Goal: Participate in discussion: Engage in conversation with other users on a specific topic

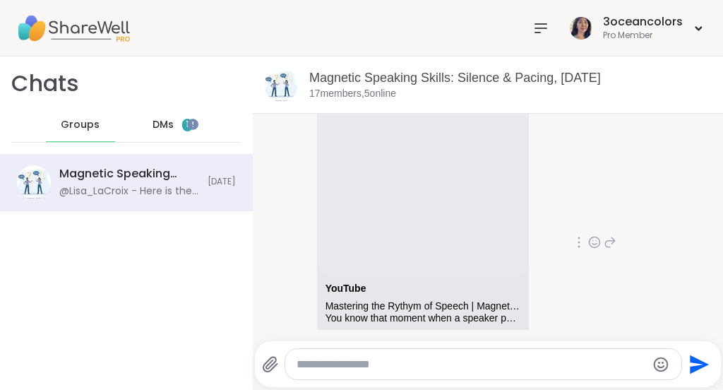
scroll to position [155, 0]
click at [158, 124] on span "DMs" at bounding box center [162, 125] width 21 height 14
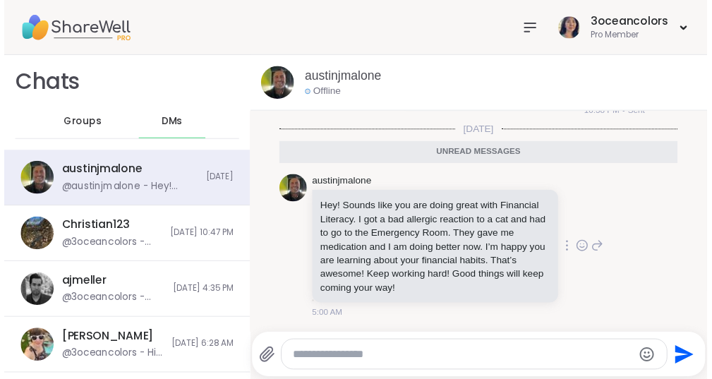
scroll to position [27786, 0]
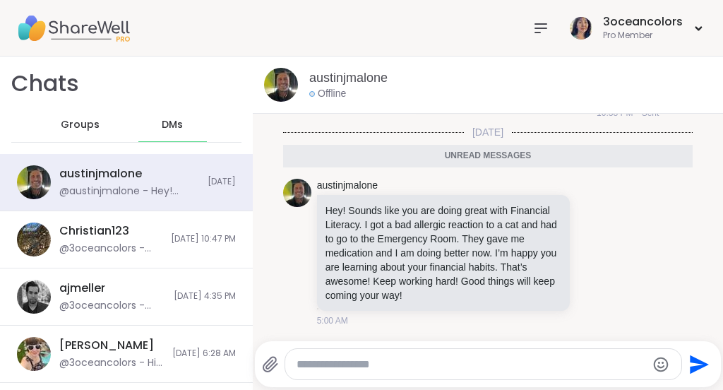
click at [532, 26] on icon at bounding box center [540, 28] width 17 height 17
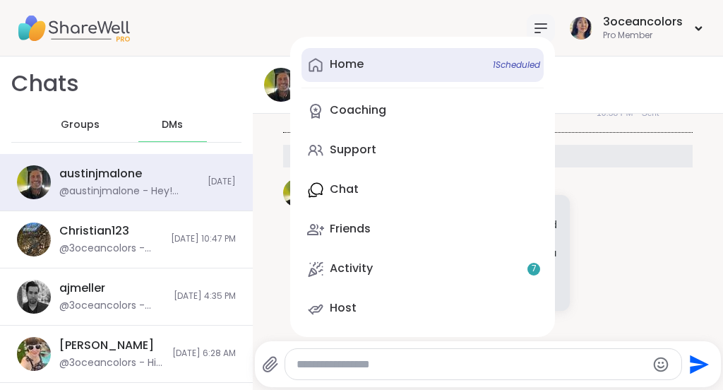
click at [342, 65] on div "Home 1 Scheduled" at bounding box center [347, 64] width 34 height 16
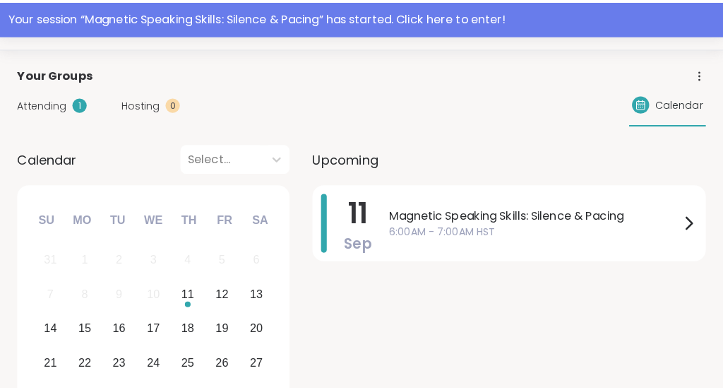
scroll to position [77, 0]
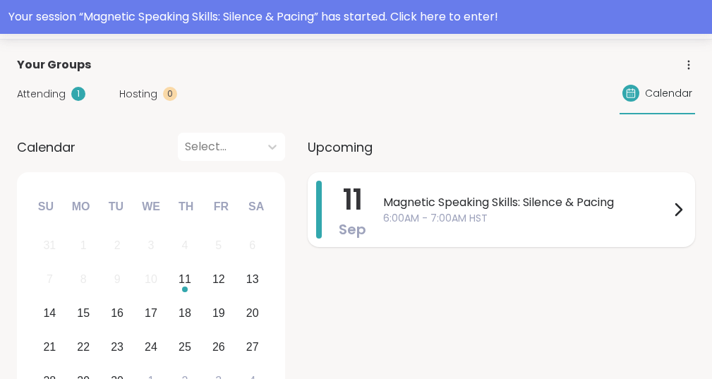
click at [433, 205] on span "Magnetic Speaking Skills: Silence & Pacing" at bounding box center [526, 202] width 286 height 17
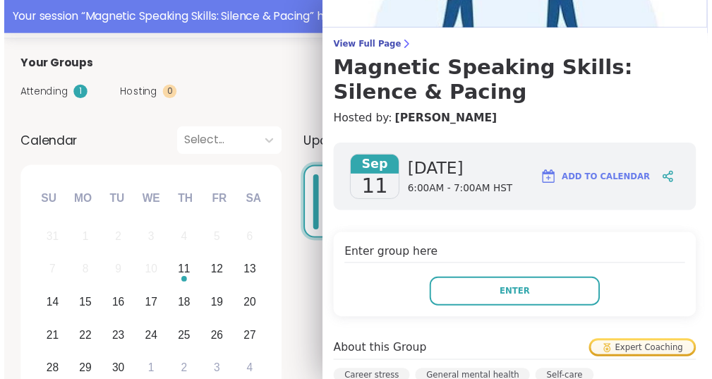
scroll to position [89, 0]
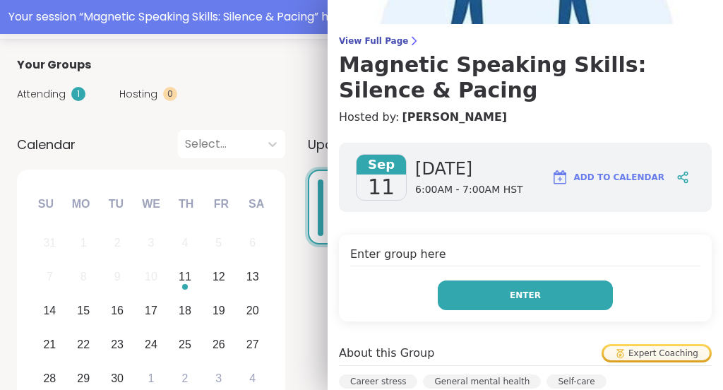
click at [578, 293] on button "Enter" at bounding box center [525, 295] width 175 height 30
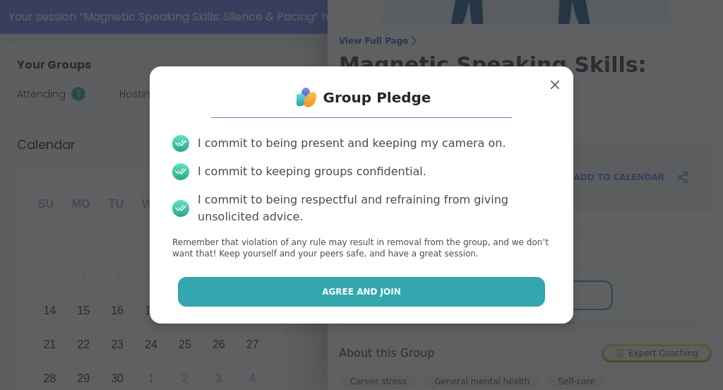
click at [492, 284] on button "Agree and Join" at bounding box center [362, 292] width 368 height 30
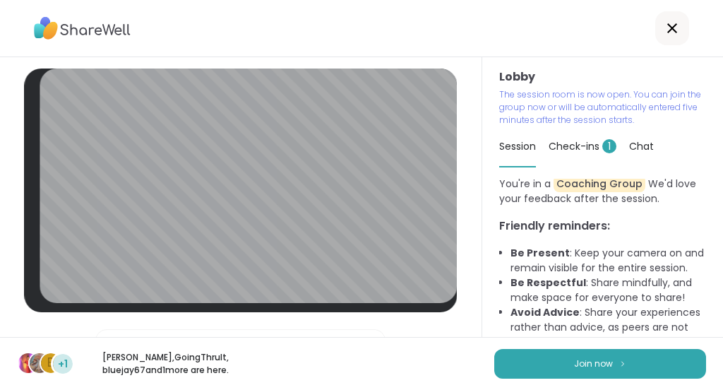
scroll to position [82, 0]
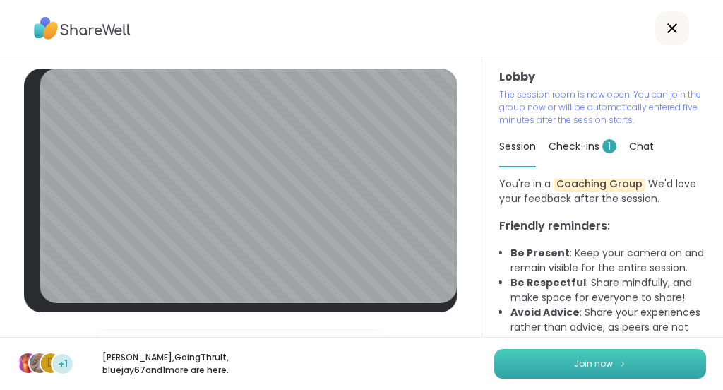
click at [591, 369] on span "Join now" at bounding box center [593, 363] width 39 height 13
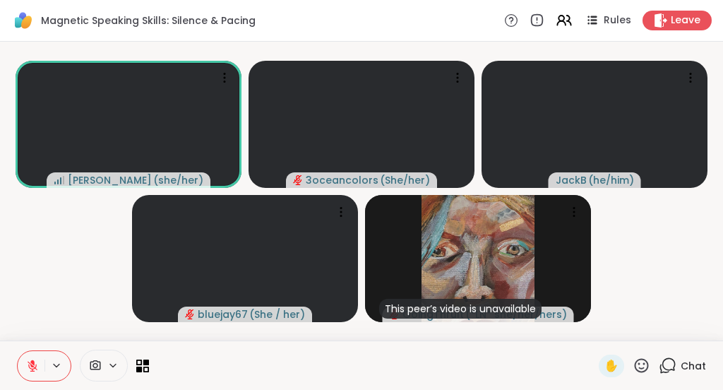
click at [632, 368] on icon at bounding box center [641, 365] width 18 height 18
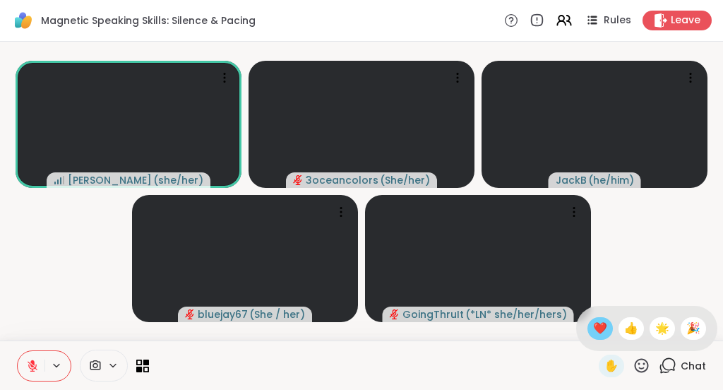
click at [603, 326] on span "❤️" at bounding box center [600, 328] width 14 height 17
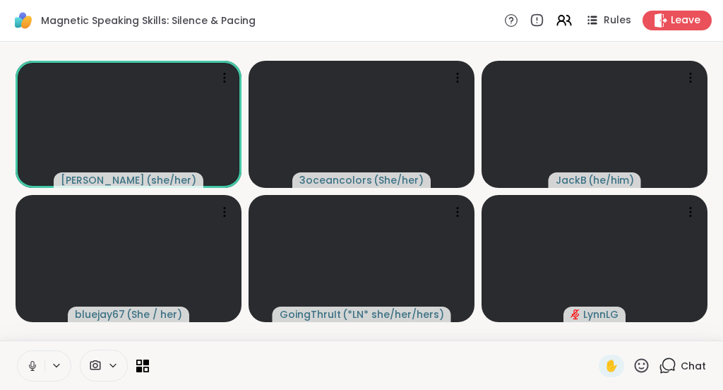
click at [632, 366] on icon at bounding box center [641, 365] width 18 height 18
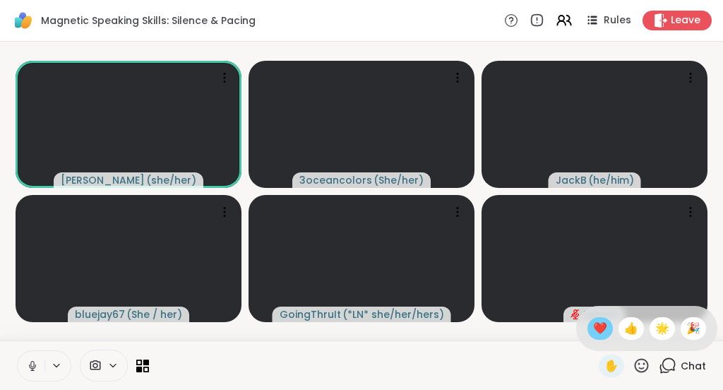
click at [598, 334] on span "❤️" at bounding box center [600, 328] width 14 height 17
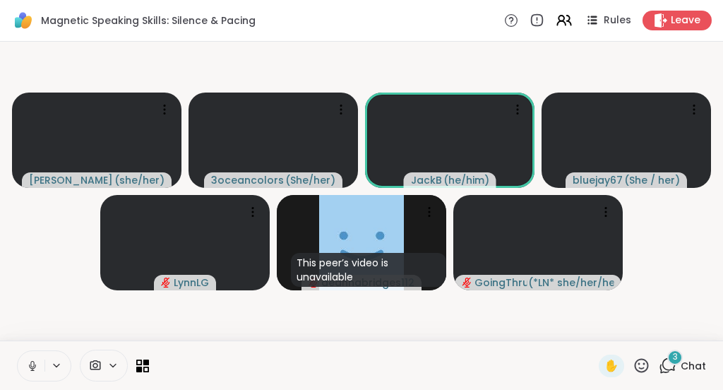
click at [632, 366] on icon at bounding box center [641, 365] width 18 height 18
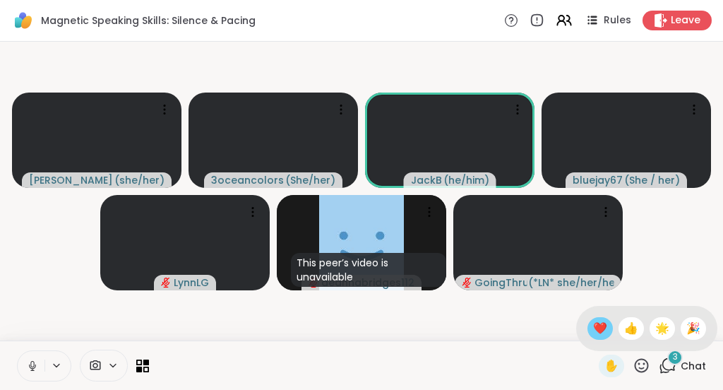
click at [601, 326] on span "❤️" at bounding box center [600, 328] width 14 height 17
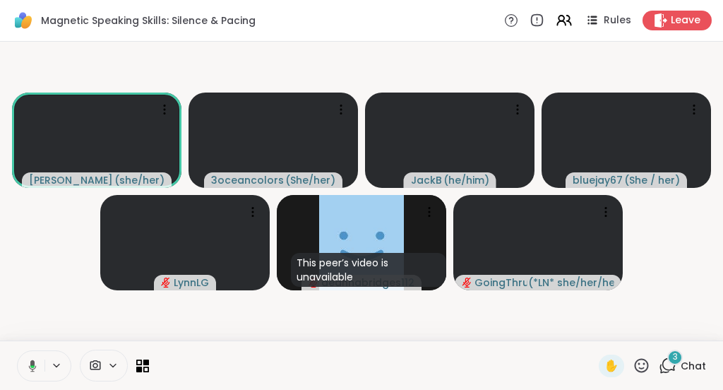
click at [632, 363] on icon at bounding box center [641, 365] width 18 height 18
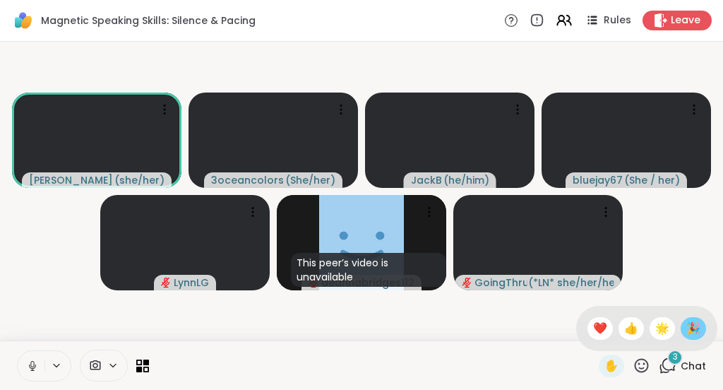
click at [686, 324] on span "🎉" at bounding box center [693, 328] width 14 height 17
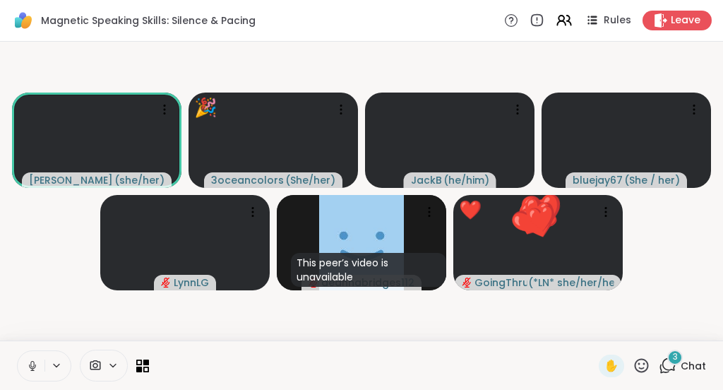
click at [634, 366] on icon at bounding box center [641, 365] width 18 height 18
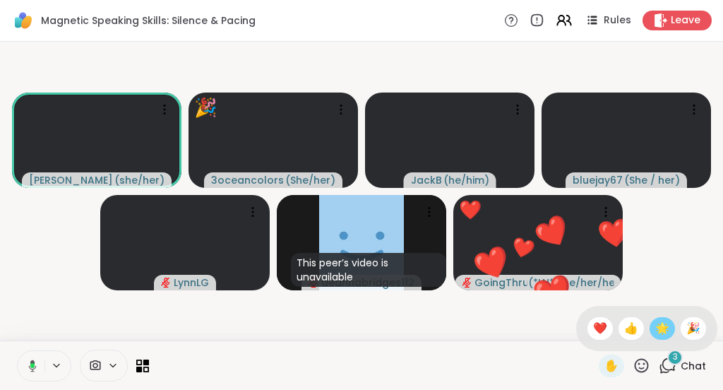
click at [665, 324] on div "🌟" at bounding box center [661, 328] width 25 height 23
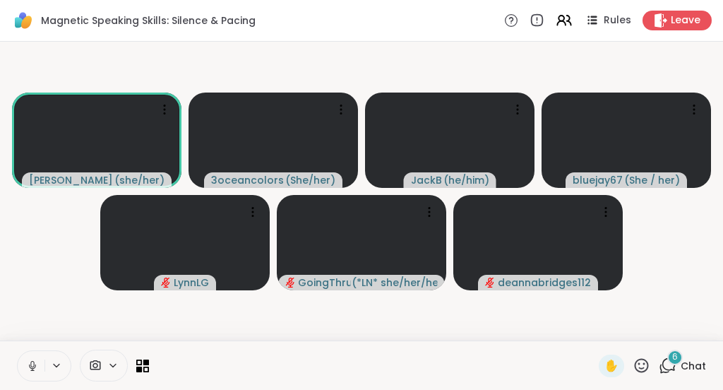
click at [32, 368] on icon at bounding box center [32, 369] width 1 height 3
click at [27, 368] on icon at bounding box center [32, 365] width 13 height 13
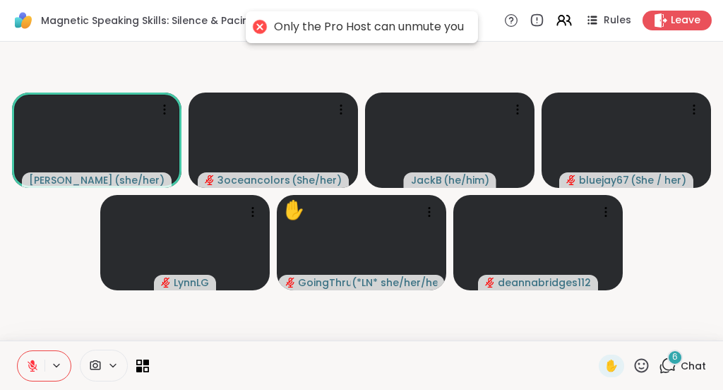
click at [39, 368] on button at bounding box center [31, 366] width 27 height 30
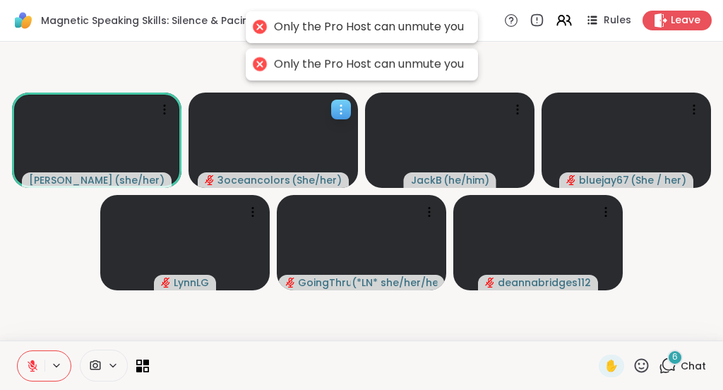
click at [211, 181] on icon "audio-muted" at bounding box center [210, 180] width 10 height 10
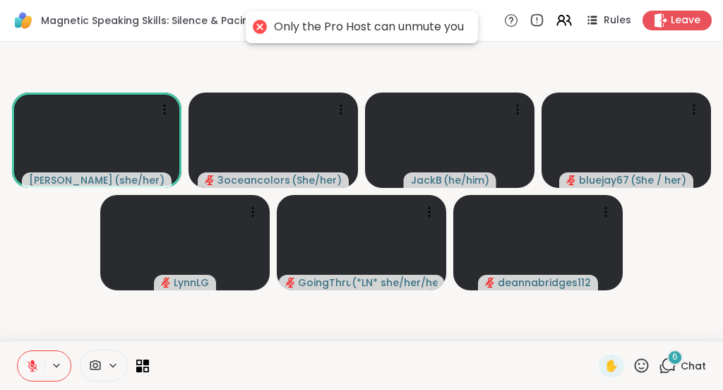
click at [37, 362] on icon at bounding box center [32, 365] width 13 height 13
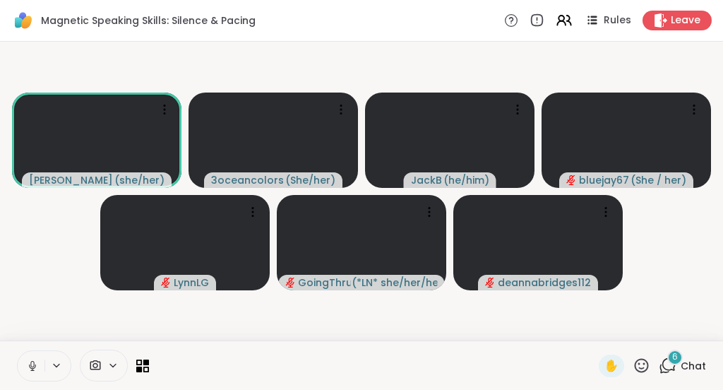
click at [33, 363] on icon at bounding box center [32, 365] width 13 height 13
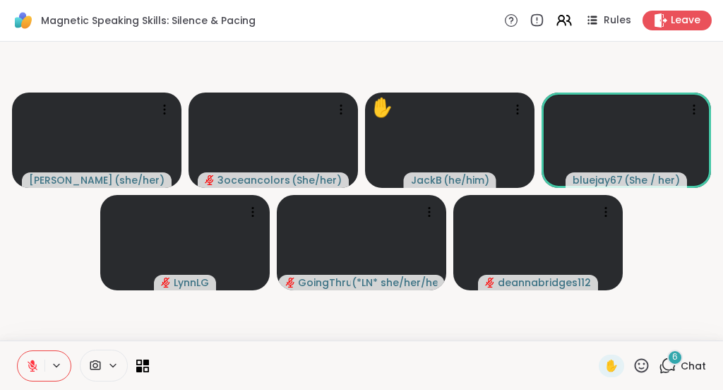
click at [632, 366] on icon at bounding box center [641, 365] width 18 height 18
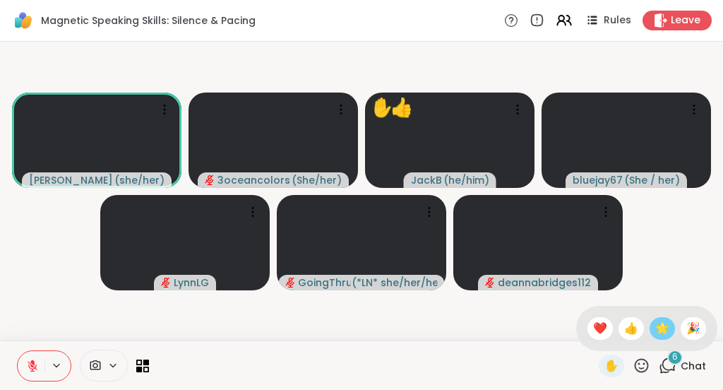
click at [655, 329] on span "🌟" at bounding box center [662, 328] width 14 height 17
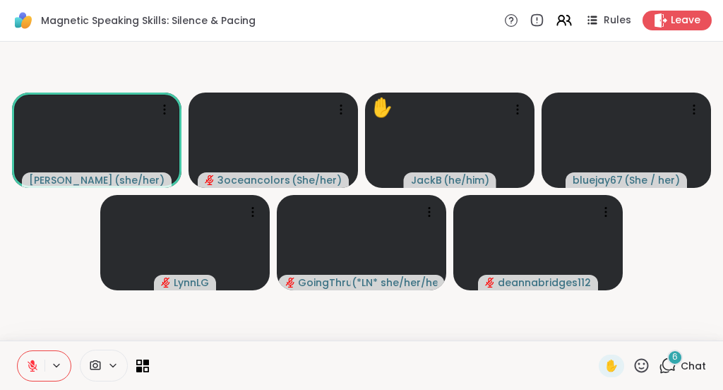
click at [632, 364] on icon at bounding box center [641, 365] width 18 height 18
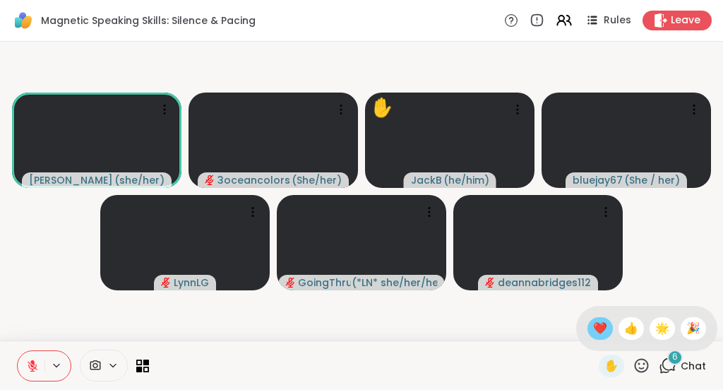
click at [594, 330] on span "❤️" at bounding box center [600, 328] width 14 height 17
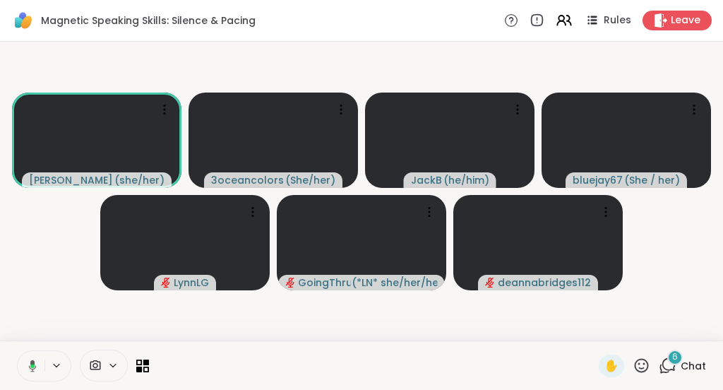
click at [632, 366] on icon at bounding box center [641, 365] width 18 height 18
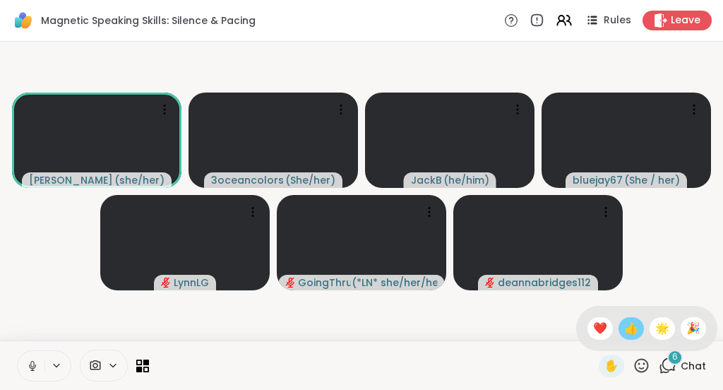
click at [625, 328] on span "👍" at bounding box center [631, 328] width 14 height 17
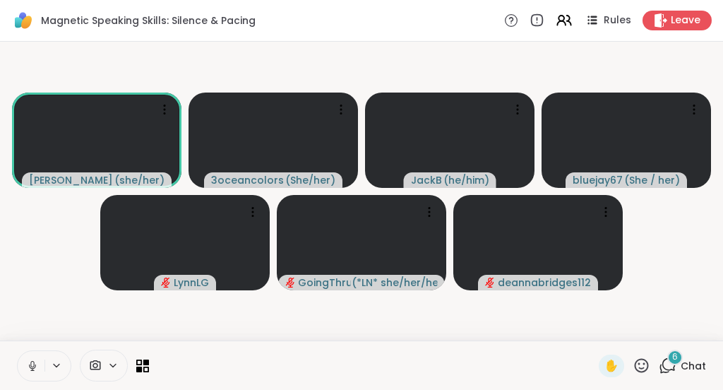
click at [28, 366] on icon at bounding box center [32, 365] width 13 height 13
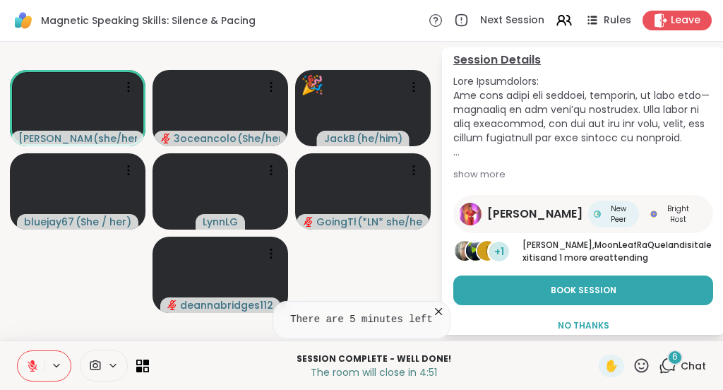
scroll to position [128, 0]
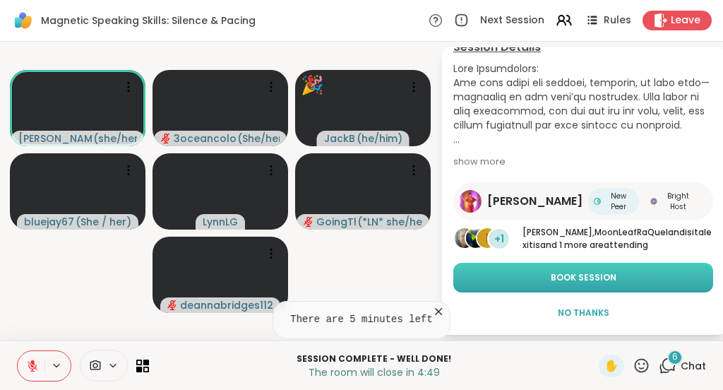
click at [579, 275] on span "Book Session" at bounding box center [583, 277] width 66 height 13
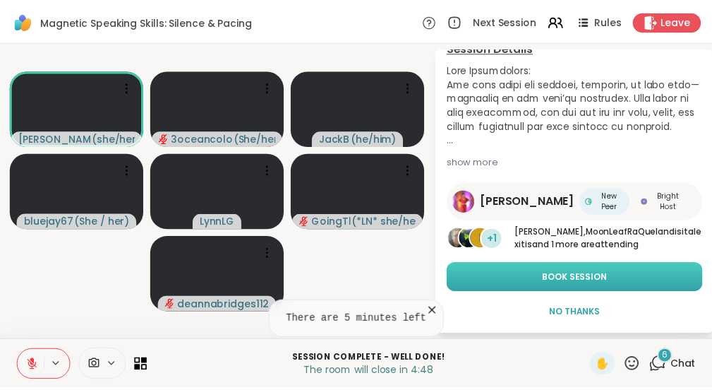
scroll to position [92, 0]
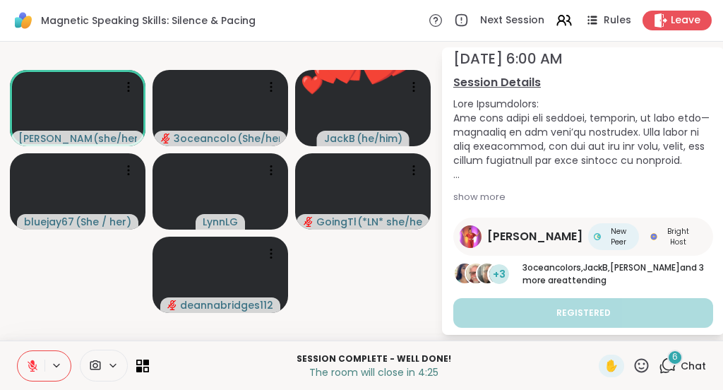
click at [634, 368] on icon at bounding box center [641, 365] width 14 height 14
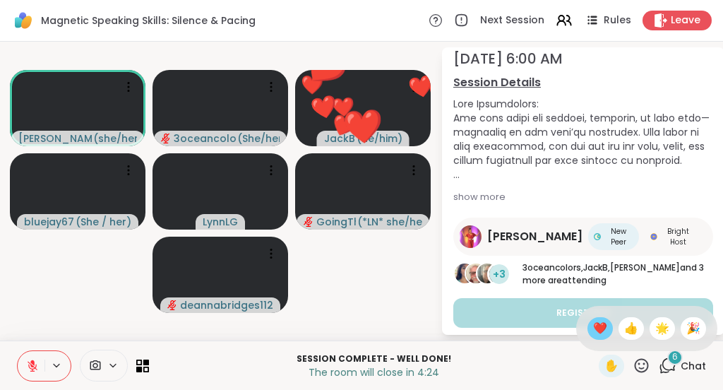
click at [603, 330] on span "❤️" at bounding box center [600, 328] width 14 height 17
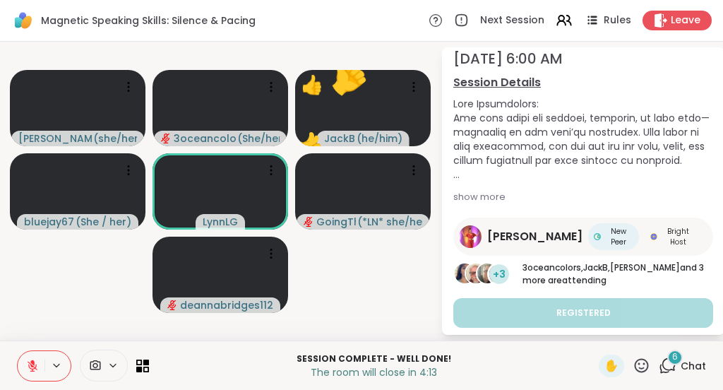
click at [632, 365] on icon at bounding box center [641, 365] width 18 height 18
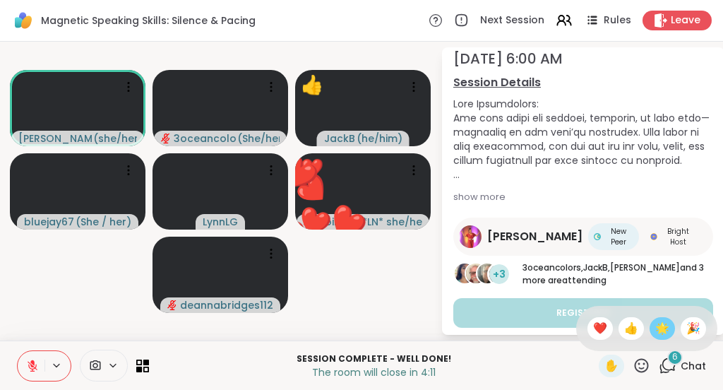
click at [655, 329] on span "🌟" at bounding box center [662, 328] width 14 height 17
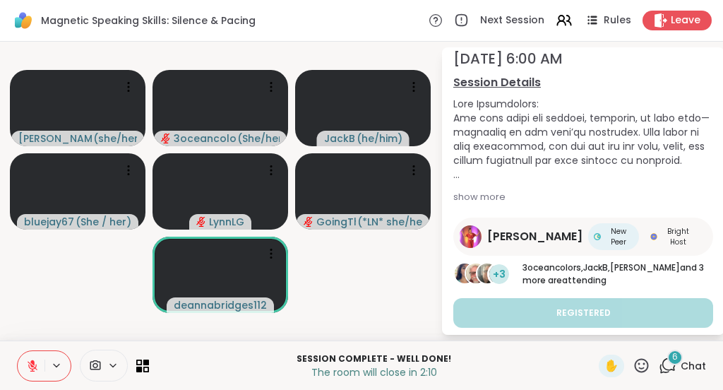
click at [634, 368] on icon at bounding box center [641, 365] width 14 height 14
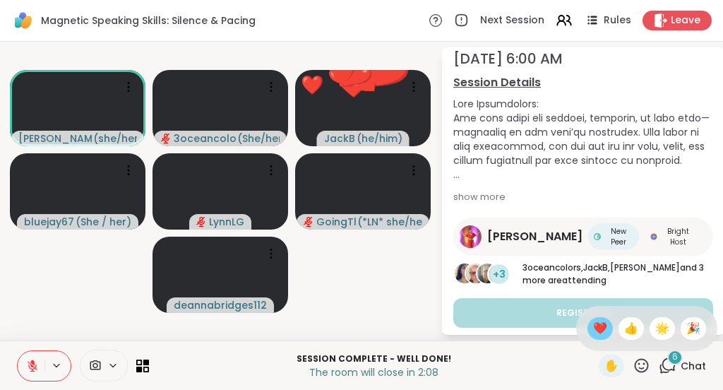
click at [600, 327] on span "❤️" at bounding box center [600, 328] width 14 height 17
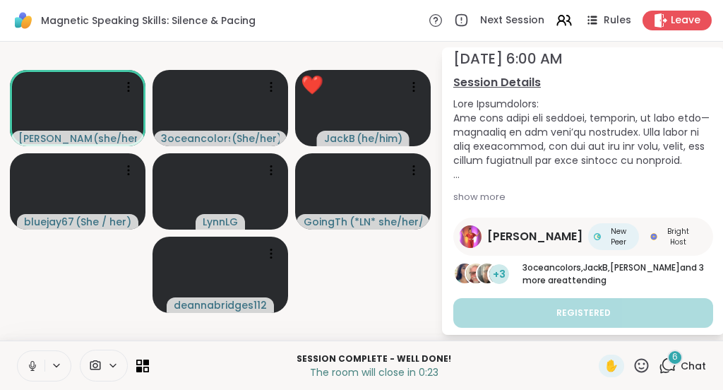
click at [632, 367] on icon at bounding box center [641, 365] width 18 height 18
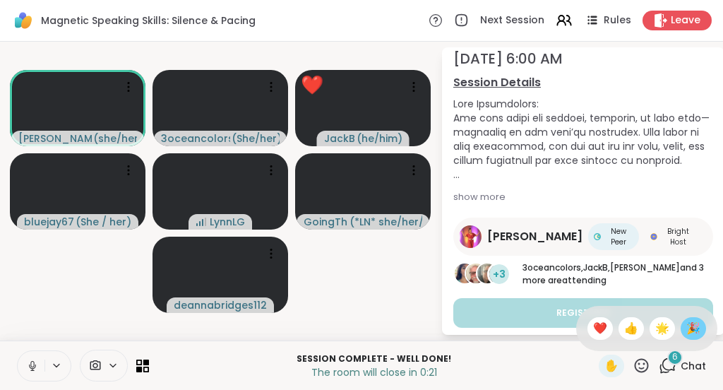
click at [686, 321] on span "🎉" at bounding box center [693, 328] width 14 height 17
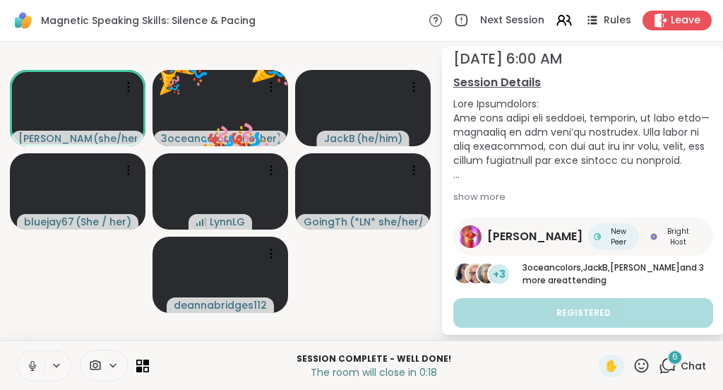
click at [634, 363] on icon at bounding box center [641, 365] width 14 height 14
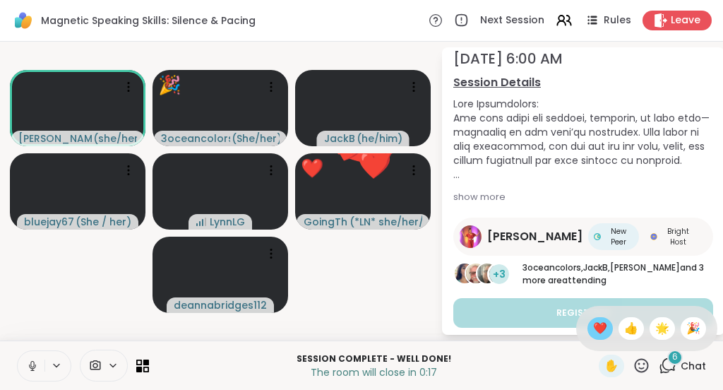
click at [596, 325] on span "❤️" at bounding box center [600, 328] width 14 height 17
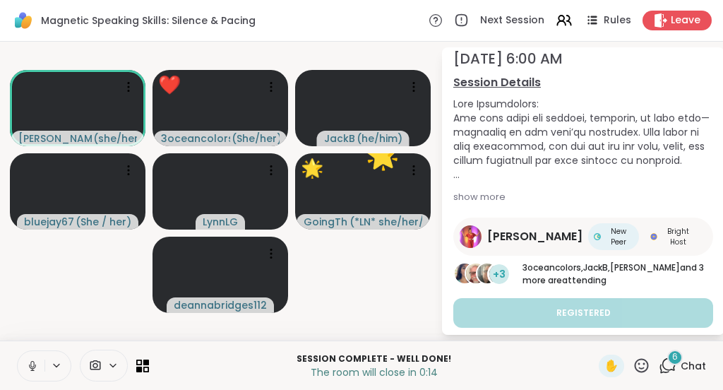
click at [634, 368] on icon at bounding box center [641, 365] width 18 height 18
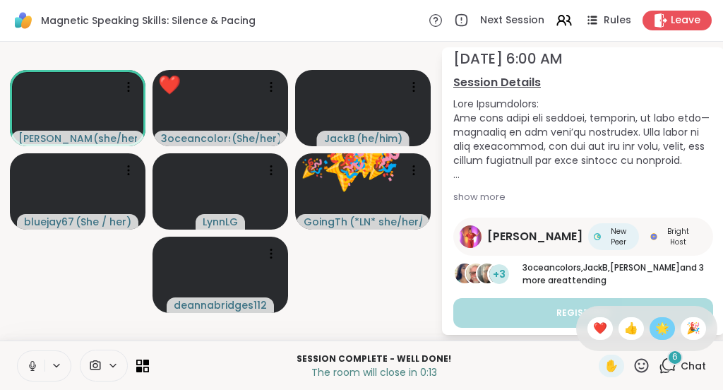
click at [655, 326] on span "🌟" at bounding box center [662, 328] width 14 height 17
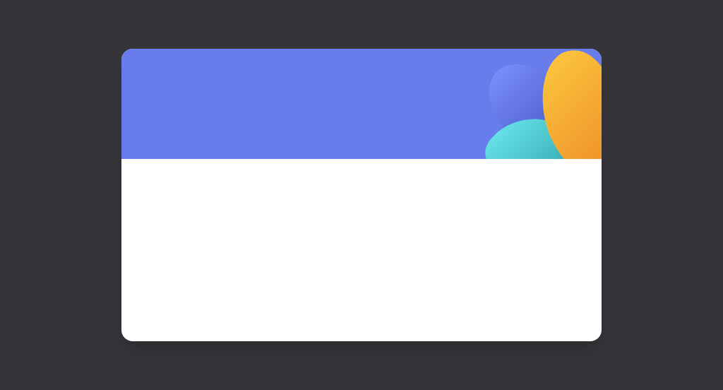
click at [666, 18] on div at bounding box center [361, 195] width 723 height 390
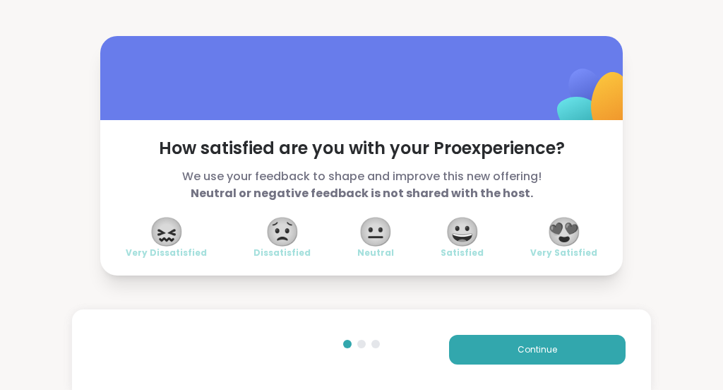
click at [565, 227] on span "😍" at bounding box center [563, 231] width 35 height 25
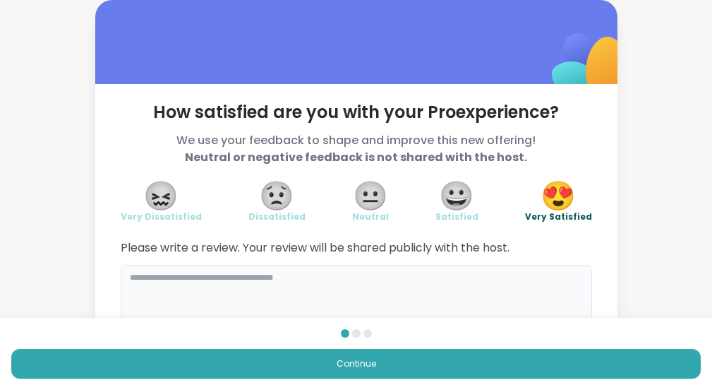
click at [228, 294] on textarea at bounding box center [356, 299] width 471 height 68
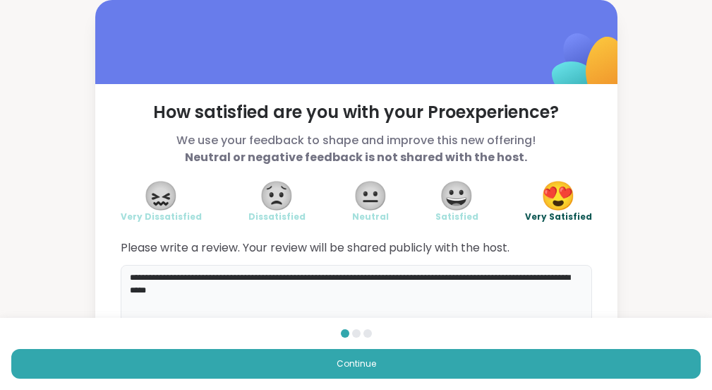
click at [582, 279] on textarea "**********" at bounding box center [356, 299] width 471 height 68
click at [251, 290] on textarea "**********" at bounding box center [356, 299] width 471 height 68
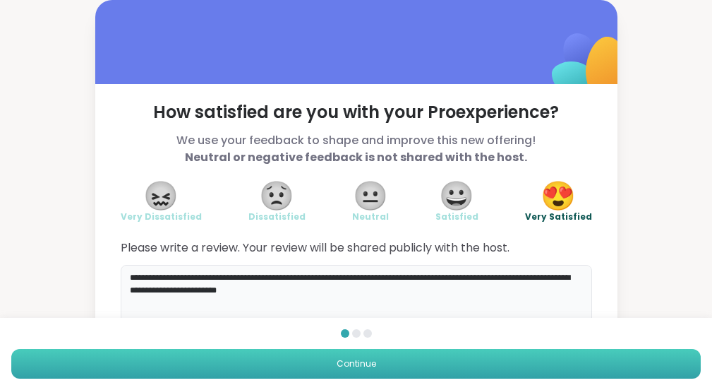
type textarea "**********"
click at [488, 349] on button "Continue" at bounding box center [355, 364] width 689 height 30
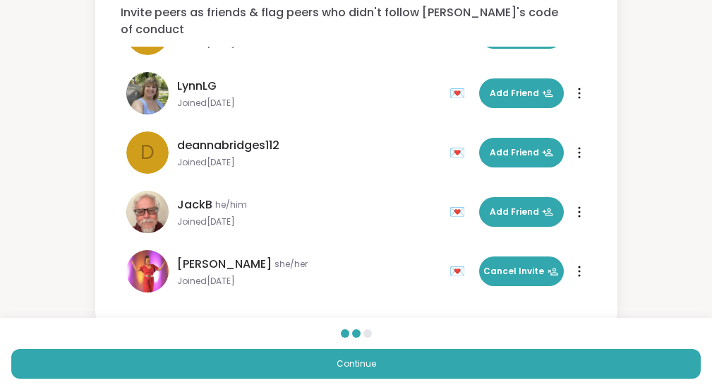
scroll to position [123, 0]
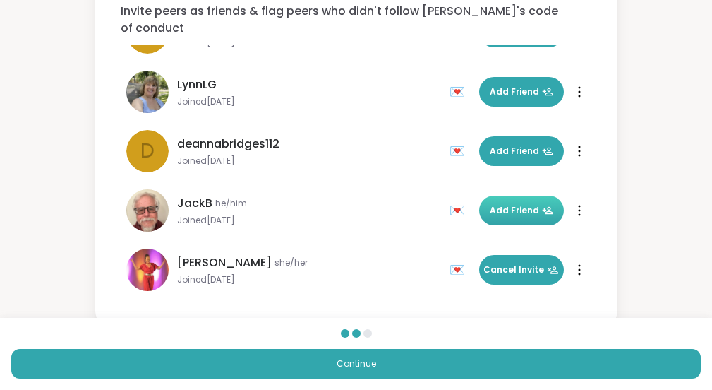
click at [512, 204] on span "Add Friend" at bounding box center [522, 210] width 64 height 13
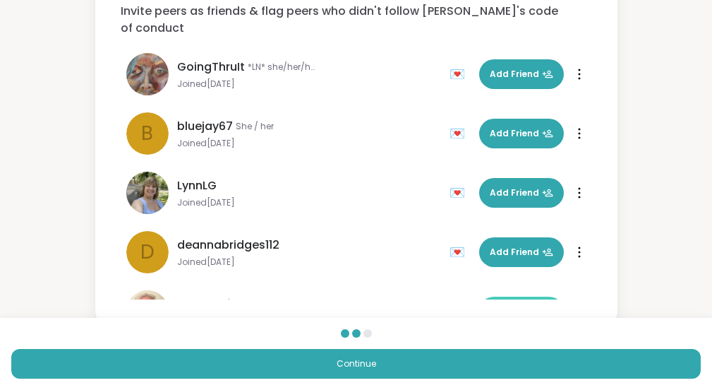
scroll to position [0, 0]
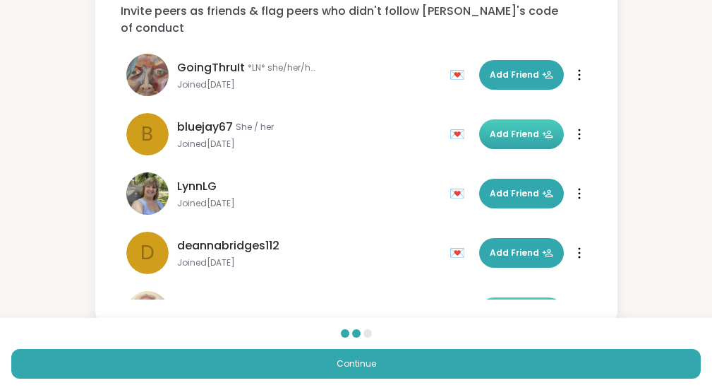
click at [497, 128] on span "Add Friend" at bounding box center [522, 134] width 64 height 13
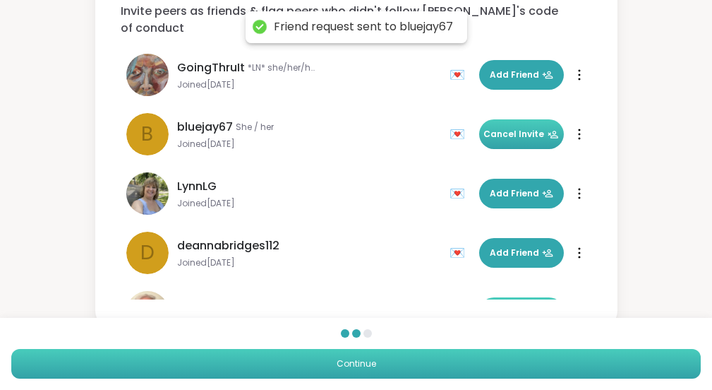
click at [541, 349] on button "Continue" at bounding box center [355, 364] width 689 height 30
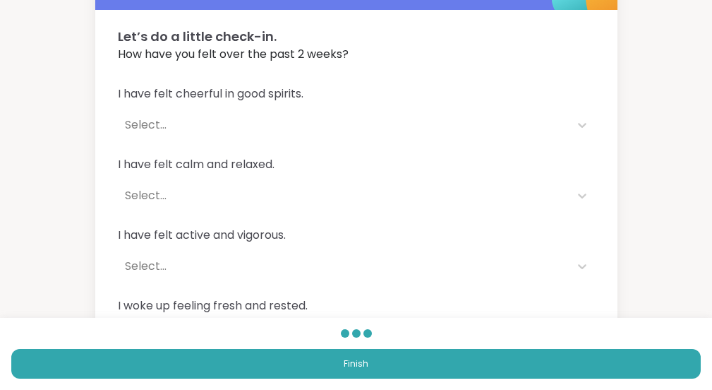
scroll to position [78, 0]
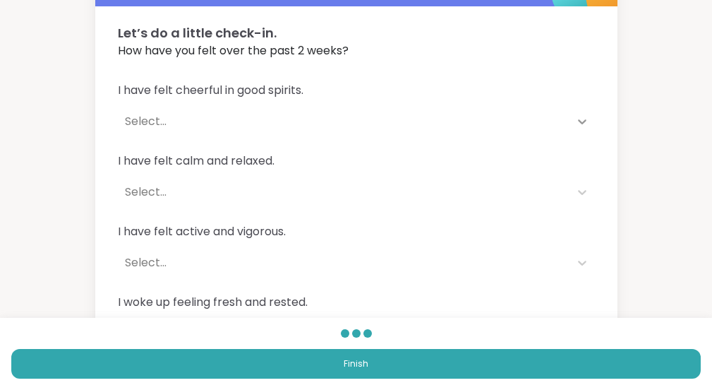
click at [583, 119] on icon at bounding box center [582, 121] width 14 height 14
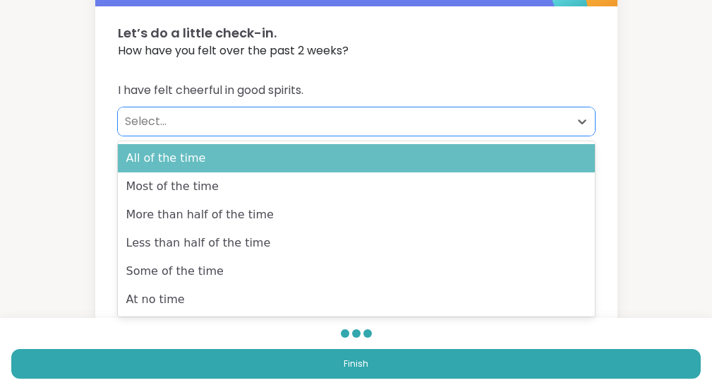
click at [507, 154] on div "All of the time" at bounding box center [356, 158] width 477 height 28
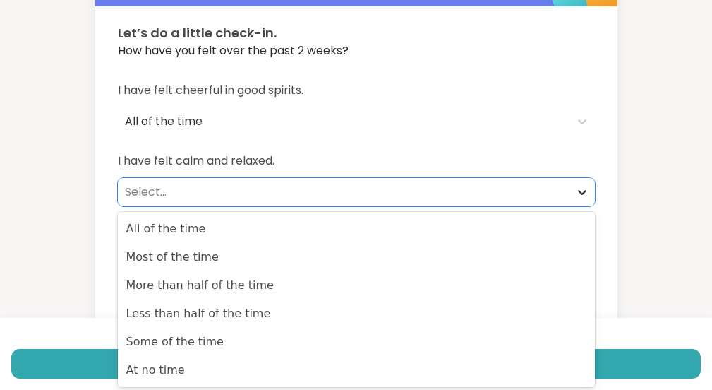
click at [581, 191] on icon at bounding box center [582, 192] width 14 height 14
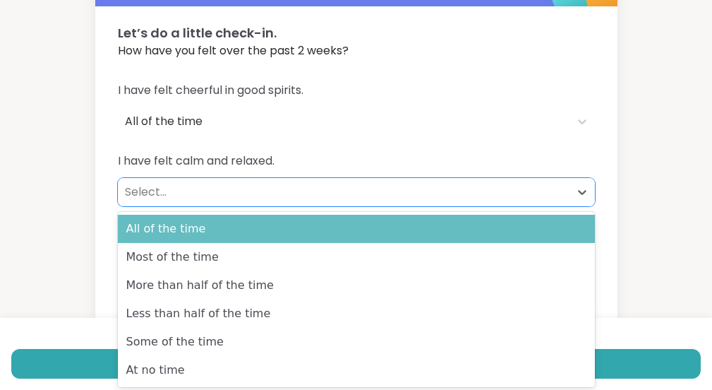
click at [526, 234] on div "All of the time" at bounding box center [356, 229] width 477 height 28
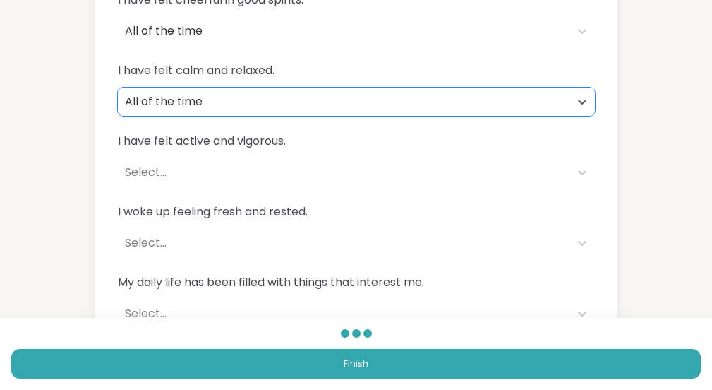
scroll to position [172, 0]
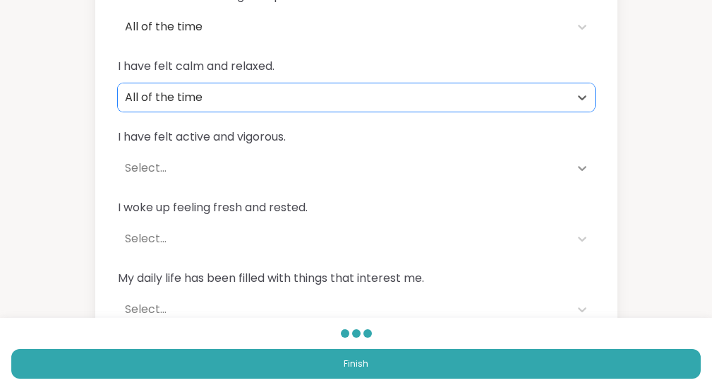
click at [580, 167] on icon at bounding box center [582, 168] width 14 height 14
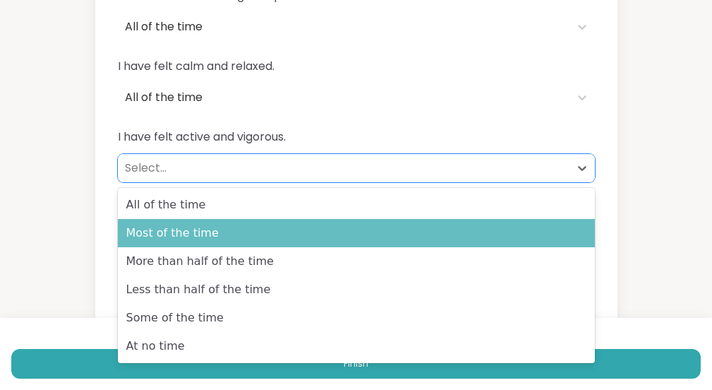
click at [532, 236] on div "Most of the time" at bounding box center [356, 233] width 477 height 28
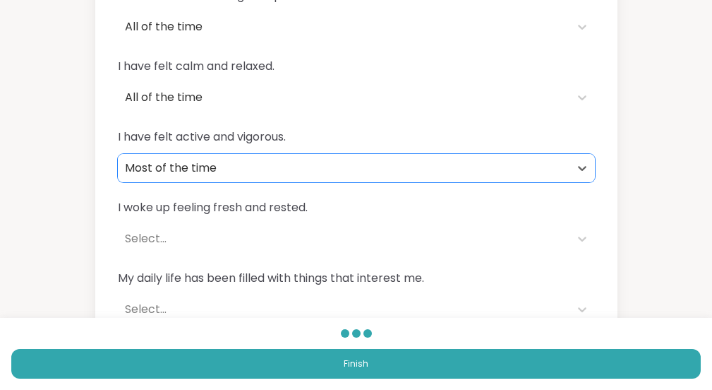
scroll to position [202, 0]
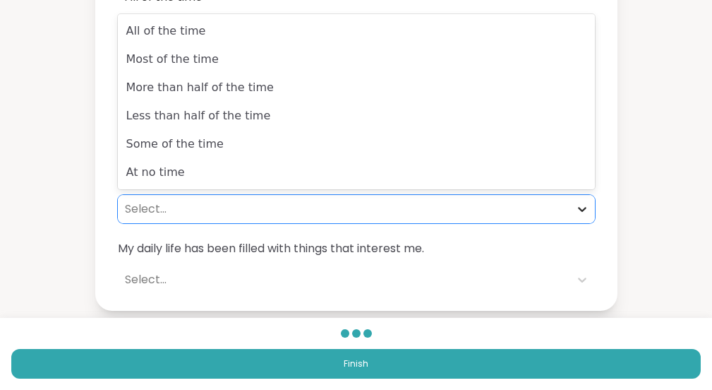
click at [580, 206] on icon at bounding box center [582, 209] width 14 height 14
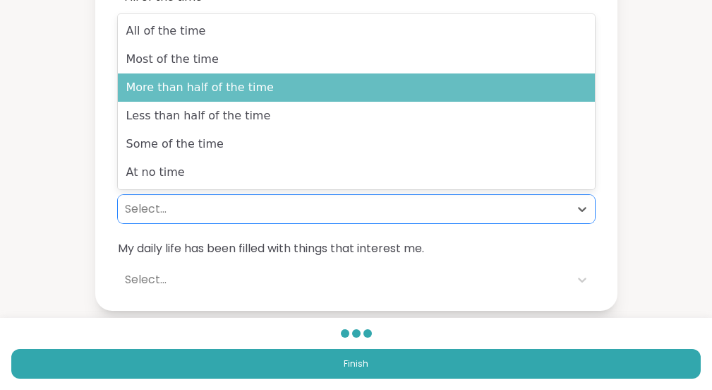
click at [486, 92] on div "More than half of the time" at bounding box center [356, 87] width 477 height 28
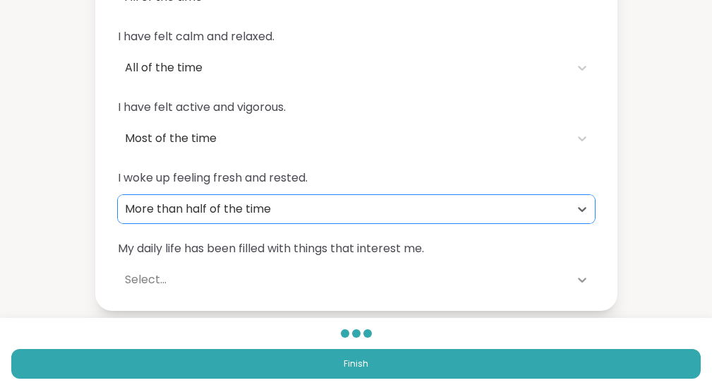
click at [584, 276] on icon at bounding box center [582, 279] width 14 height 14
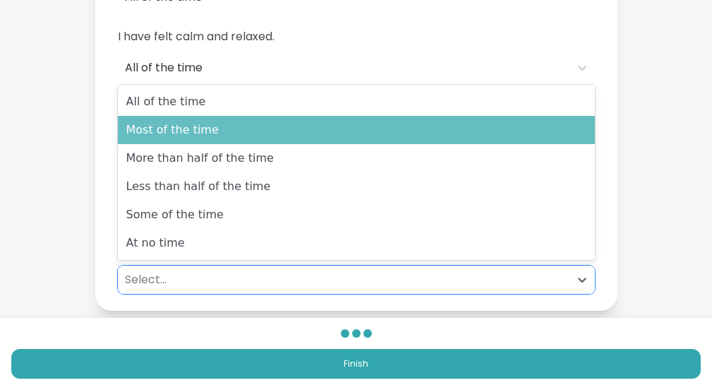
click at [482, 141] on div "Most of the time" at bounding box center [356, 130] width 477 height 28
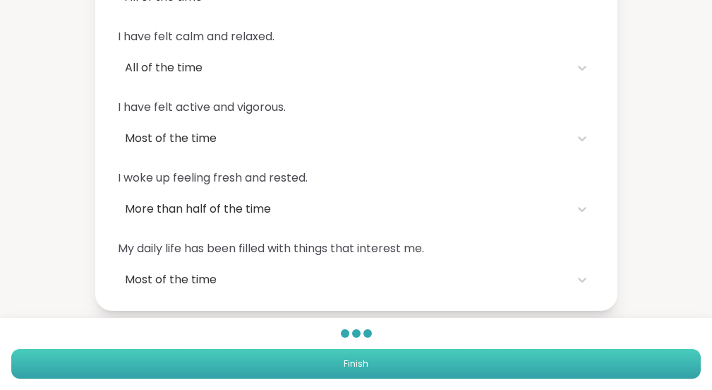
click at [506, 349] on button "Finish" at bounding box center [355, 364] width 689 height 30
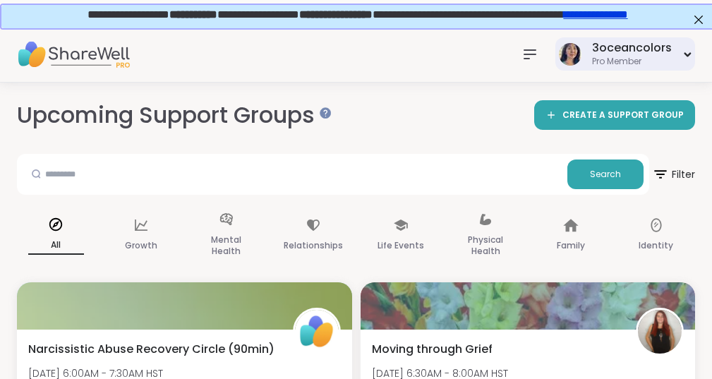
scroll to position [5, 0]
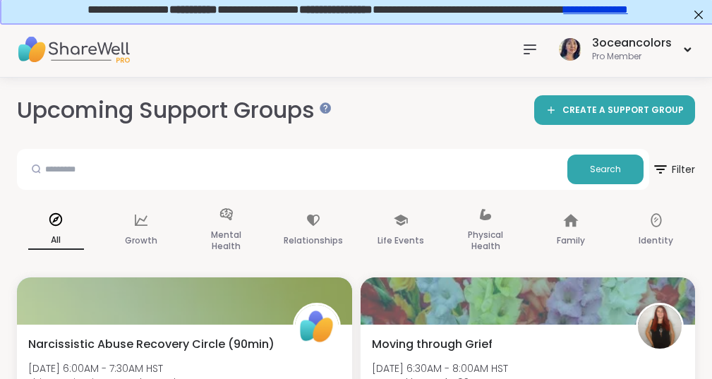
click at [627, 7] on link "**********" at bounding box center [594, 8] width 64 height 11
